Goal: Task Accomplishment & Management: Manage account settings

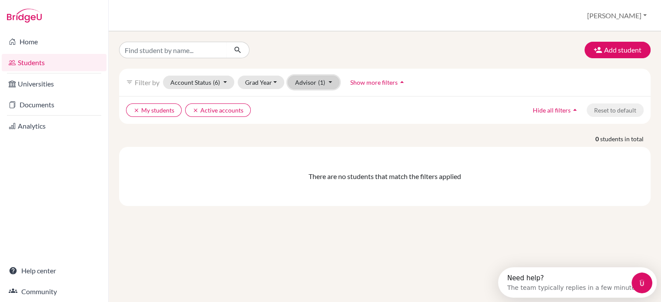
click at [327, 83] on button "Advisor (1)" at bounding box center [314, 82] width 52 height 13
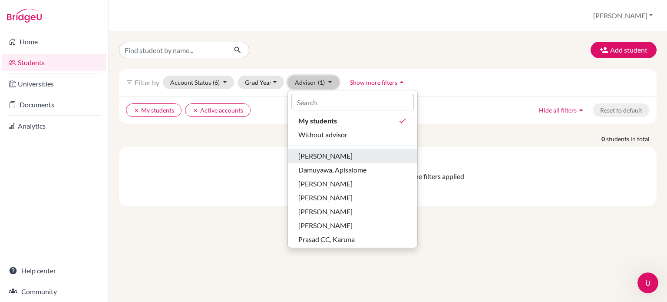
scroll to position [30, 0]
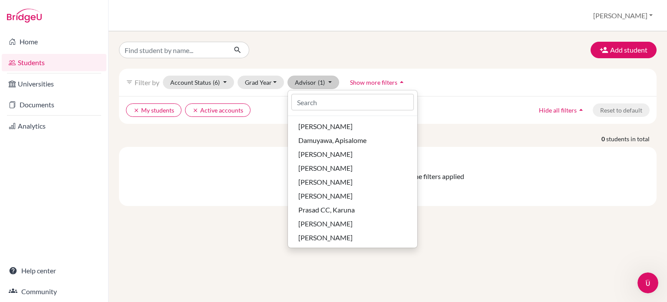
click at [471, 92] on div "filter_list Filter by Account Status (6) Active accounts done Archived accounts…" at bounding box center [388, 82] width 538 height 27
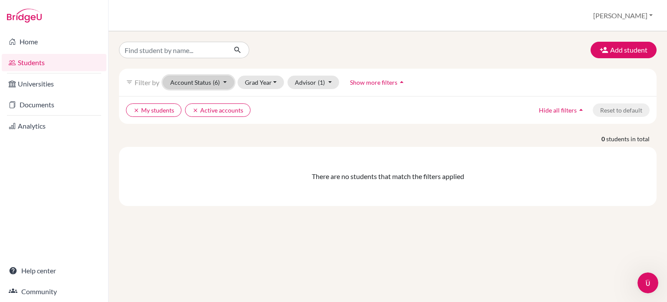
click at [199, 83] on button "Account Status (6)" at bounding box center [198, 82] width 71 height 13
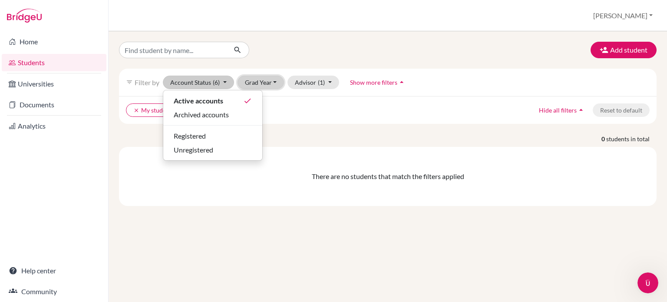
click at [272, 81] on button "Grad Year" at bounding box center [261, 82] width 47 height 13
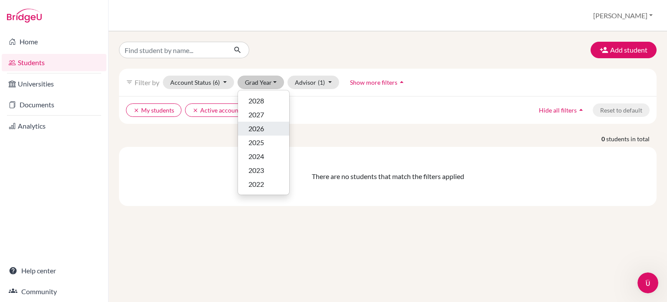
click at [268, 126] on div "2026" at bounding box center [264, 128] width 30 height 10
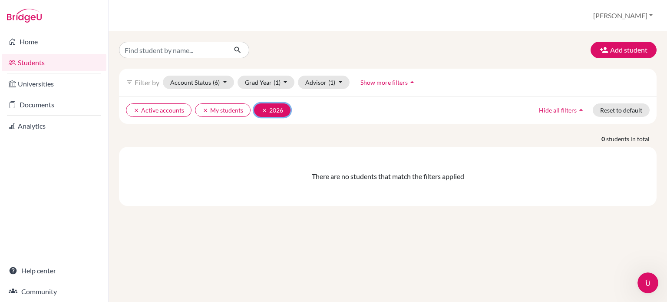
click at [259, 109] on button "clear 2026" at bounding box center [272, 109] width 36 height 13
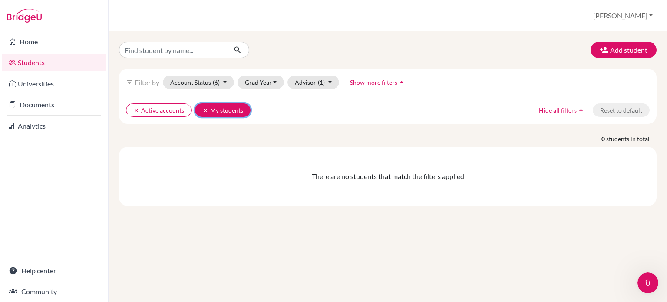
click at [202, 111] on icon "clear" at bounding box center [205, 110] width 6 height 6
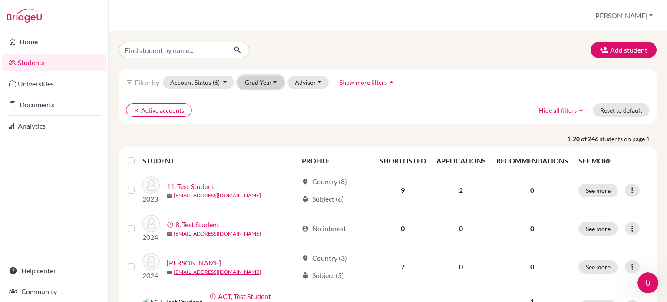
click at [274, 82] on button "Grad Year" at bounding box center [261, 82] width 47 height 13
click at [265, 129] on div "2026" at bounding box center [264, 128] width 30 height 10
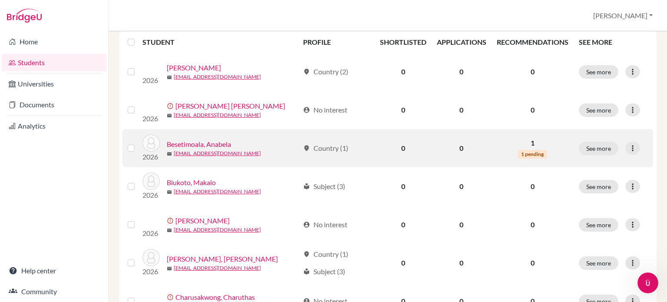
scroll to position [130, 0]
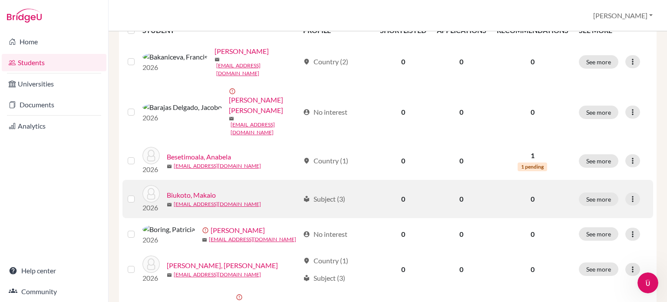
click at [199, 190] on link "Biukoto, Makaio" at bounding box center [191, 195] width 49 height 10
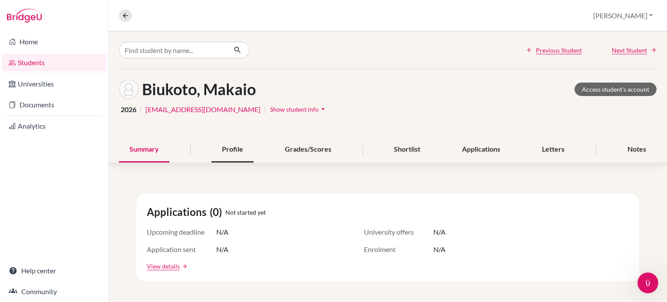
click at [233, 151] on div "Profile" at bounding box center [233, 150] width 42 height 26
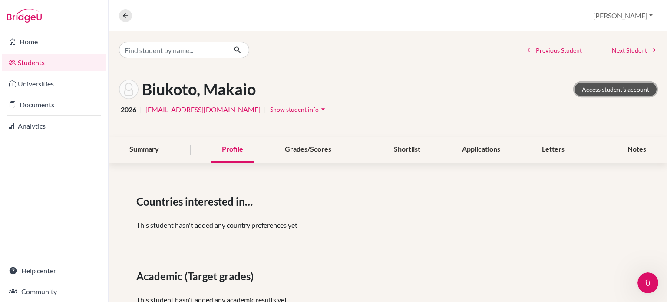
click at [590, 88] on link "Access student's account" at bounding box center [616, 89] width 82 height 13
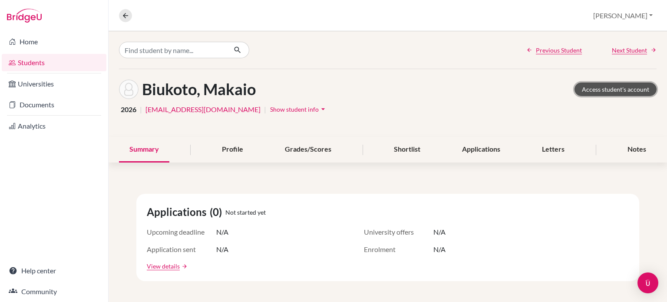
click at [590, 90] on link "Access student's account" at bounding box center [616, 89] width 82 height 13
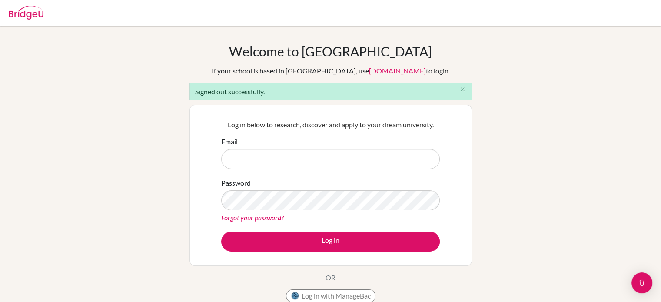
click at [300, 162] on input "Email" at bounding box center [330, 159] width 219 height 20
type input "olivia.bova@iss.school.fj"
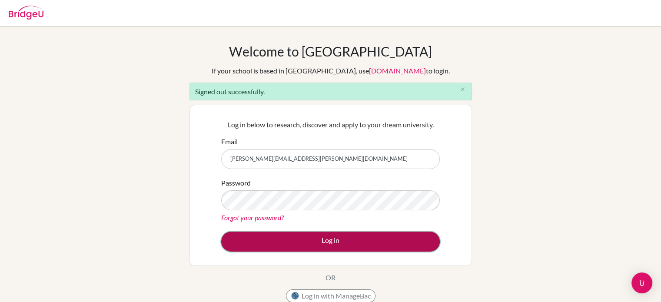
click at [311, 243] on button "Log in" at bounding box center [330, 242] width 219 height 20
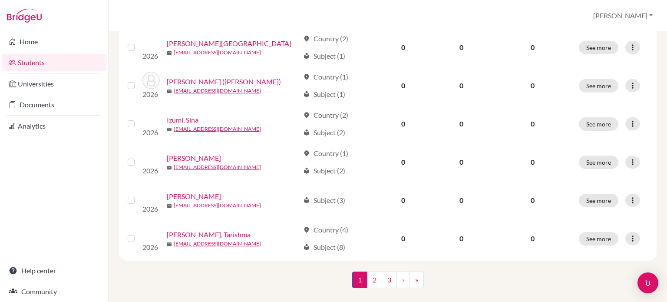
scroll to position [691, 0]
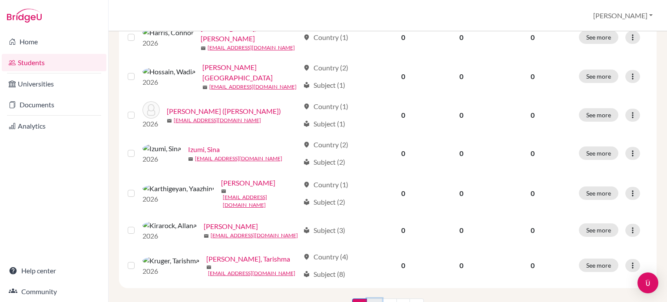
click at [370, 299] on link "2" at bounding box center [374, 307] width 15 height 17
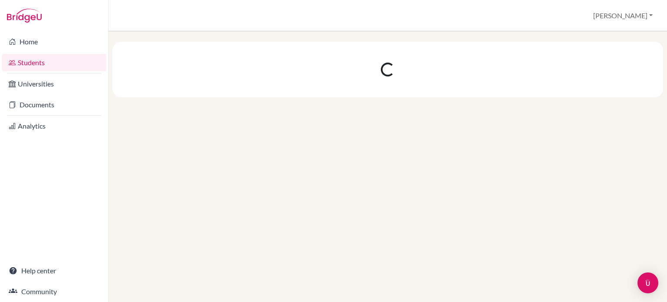
scroll to position [0, 0]
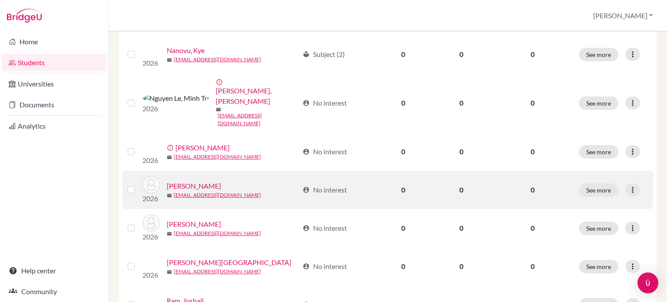
scroll to position [348, 0]
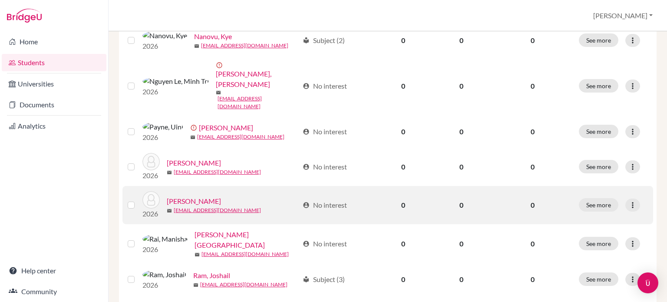
click at [203, 196] on link "Powan, Emily" at bounding box center [194, 201] width 54 height 10
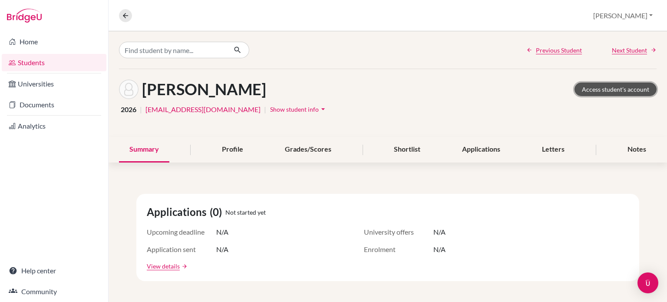
click at [614, 90] on link "Access student's account" at bounding box center [616, 89] width 82 height 13
click at [27, 63] on link "Students" at bounding box center [54, 62] width 105 height 17
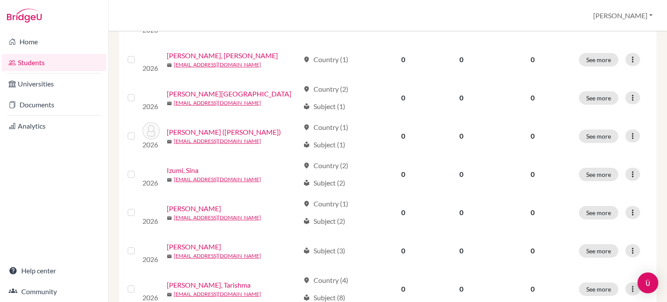
scroll to position [691, 0]
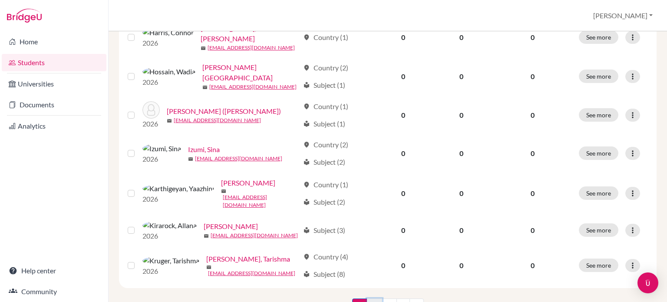
click at [370, 299] on link "2" at bounding box center [374, 307] width 15 height 17
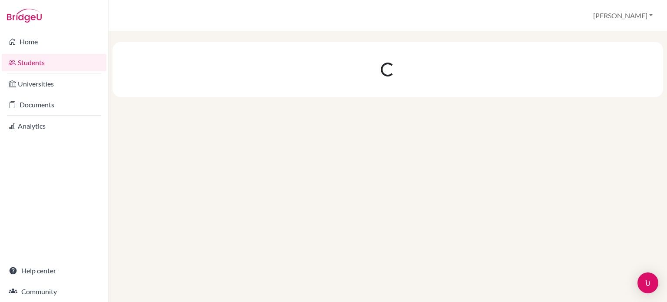
scroll to position [0, 0]
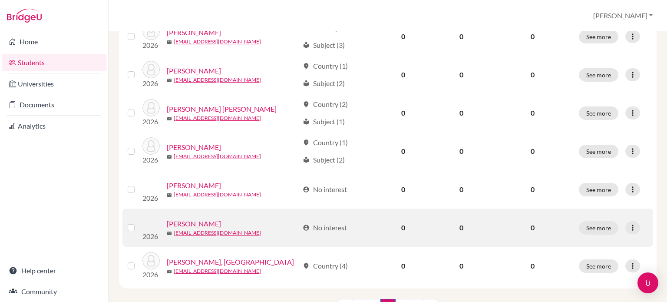
scroll to position [691, 0]
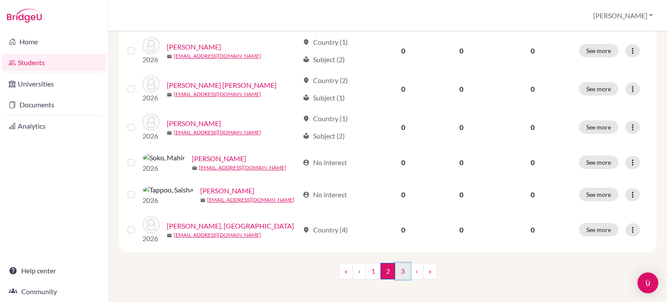
click at [398, 263] on link "3" at bounding box center [402, 271] width 15 height 17
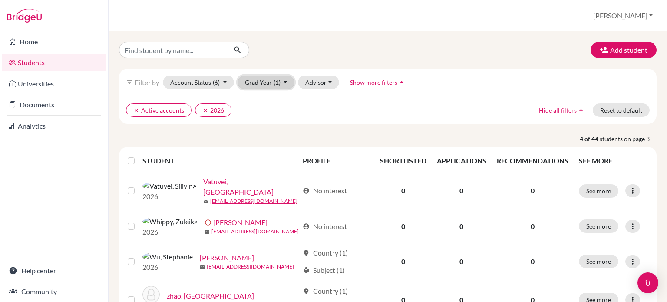
click at [283, 80] on button "Grad Year (1)" at bounding box center [266, 82] width 57 height 13
click at [271, 140] on div "2025" at bounding box center [264, 142] width 30 height 10
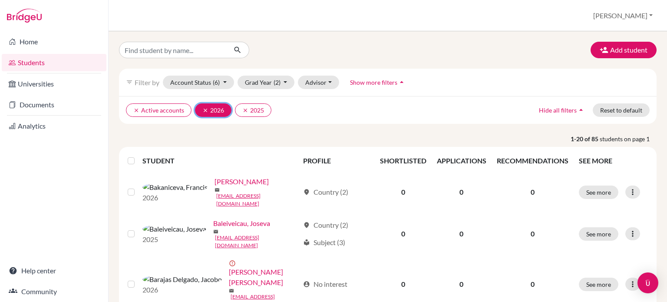
click at [203, 110] on icon "clear" at bounding box center [205, 110] width 6 height 6
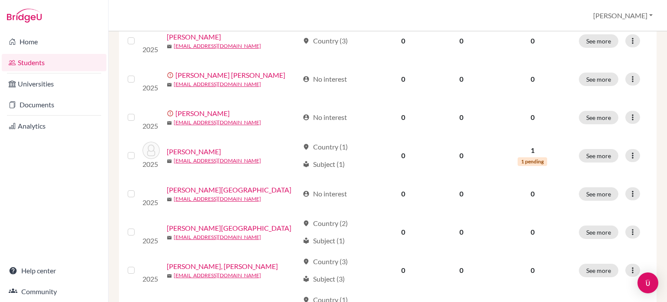
scroll to position [478, 0]
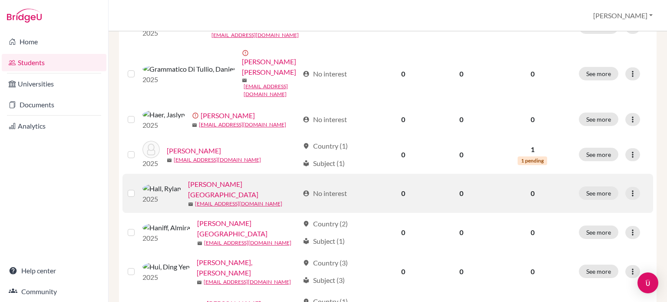
click at [191, 179] on link "[PERSON_NAME][GEOGRAPHIC_DATA]" at bounding box center [243, 189] width 111 height 21
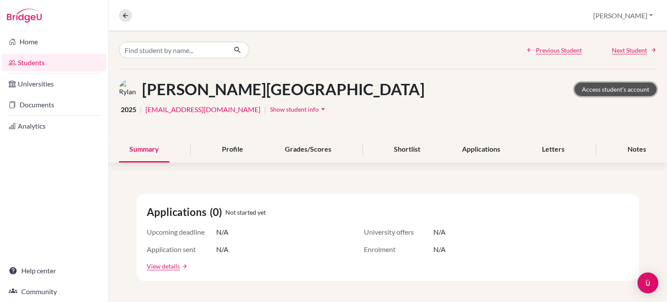
click at [604, 87] on link "Access student's account" at bounding box center [616, 89] width 82 height 13
click at [46, 61] on link "Students" at bounding box center [54, 62] width 105 height 17
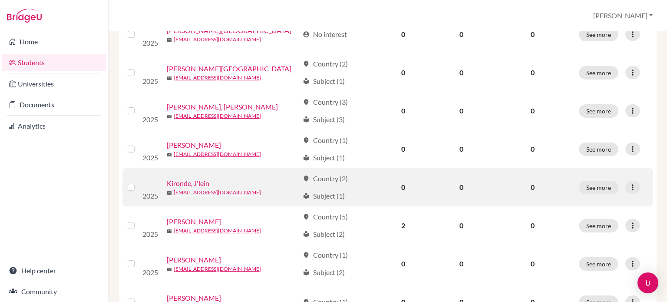
scroll to position [691, 0]
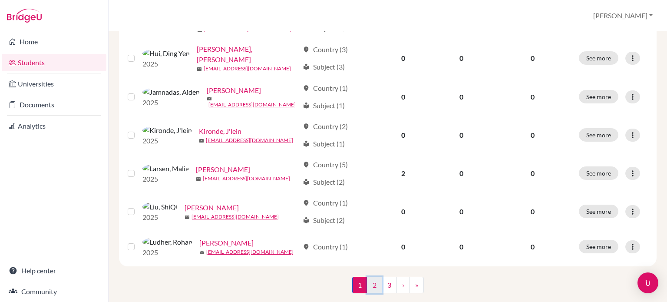
click at [368, 277] on link "2" at bounding box center [374, 285] width 15 height 17
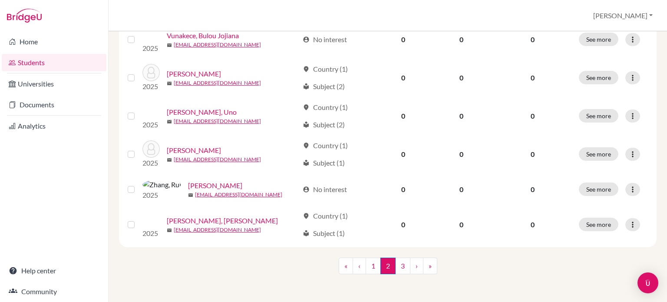
scroll to position [691, 0]
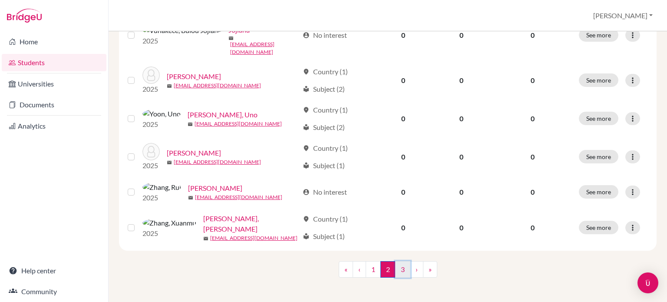
click at [400, 270] on link "3" at bounding box center [402, 269] width 15 height 17
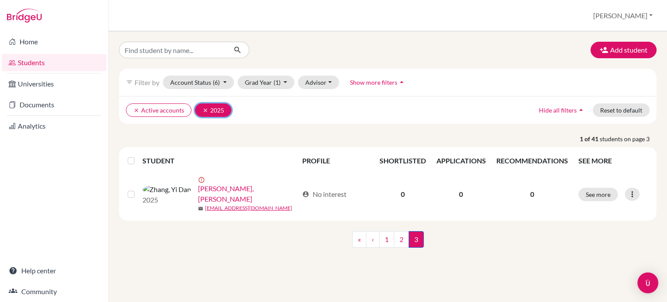
click at [205, 110] on icon "clear" at bounding box center [205, 110] width 6 height 6
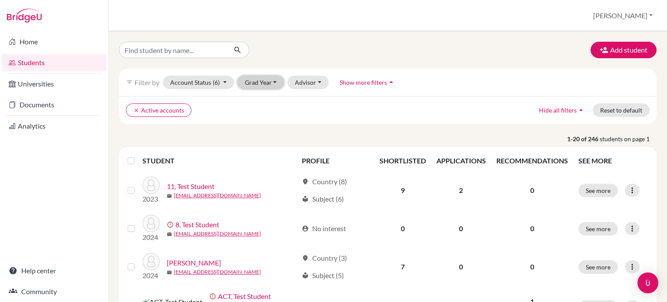
click at [274, 83] on button "Grad Year" at bounding box center [261, 82] width 47 height 13
click at [264, 126] on span "2026" at bounding box center [257, 128] width 16 height 10
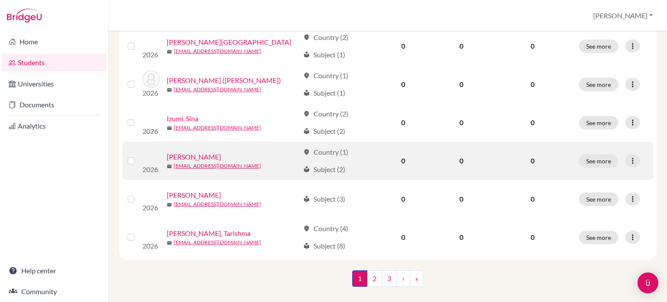
scroll to position [691, 0]
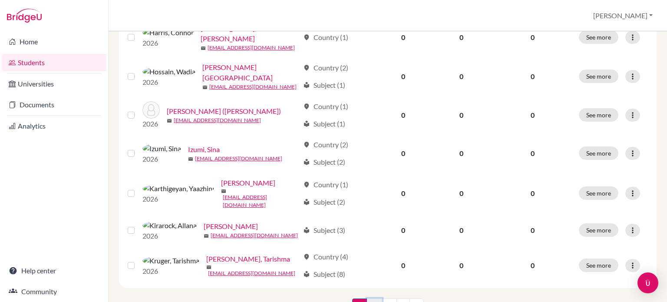
click at [368, 299] on link "2" at bounding box center [374, 307] width 15 height 17
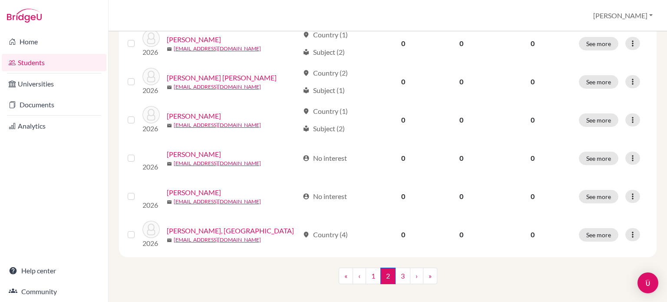
scroll to position [691, 0]
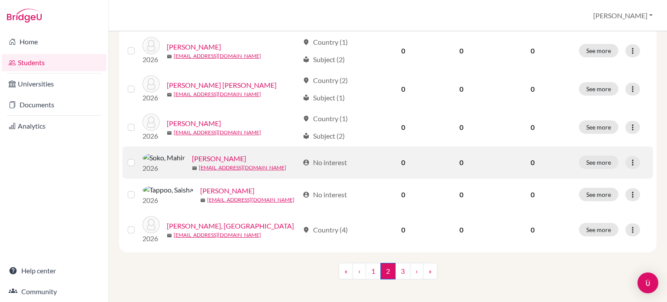
click at [196, 153] on link "[PERSON_NAME]" at bounding box center [219, 158] width 54 height 10
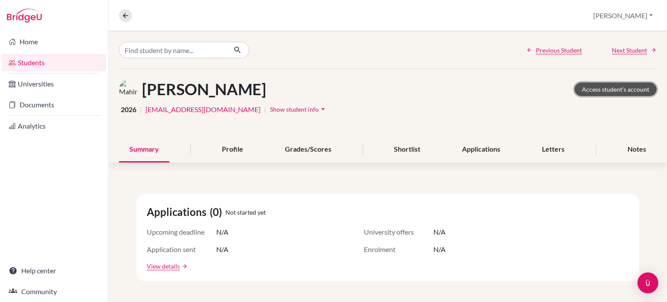
click at [594, 88] on link "Access student's account" at bounding box center [616, 89] width 82 height 13
